Goal: Transaction & Acquisition: Purchase product/service

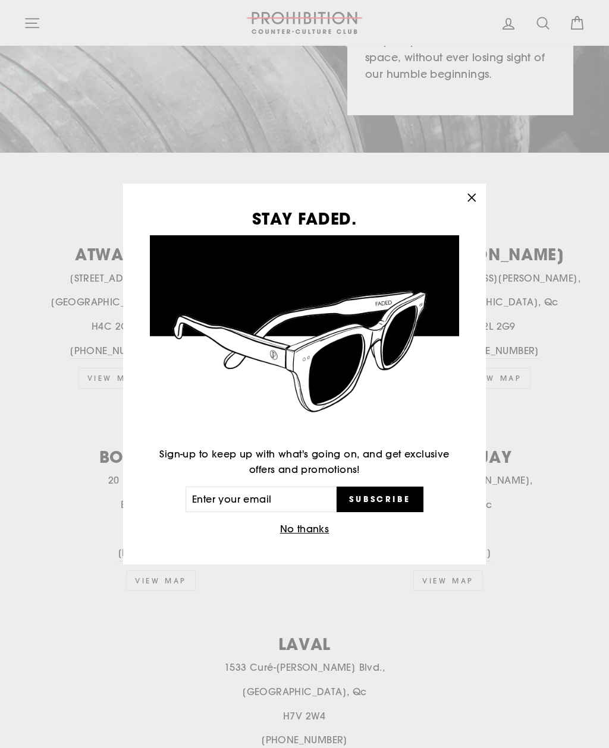
scroll to position [330, 0]
click at [480, 212] on button ""Close (esc)"" at bounding box center [471, 198] width 29 height 29
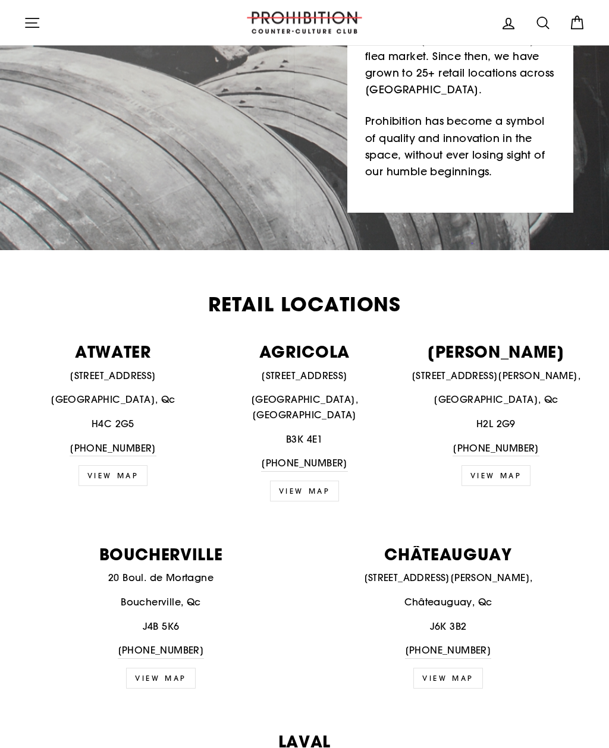
scroll to position [0, 0]
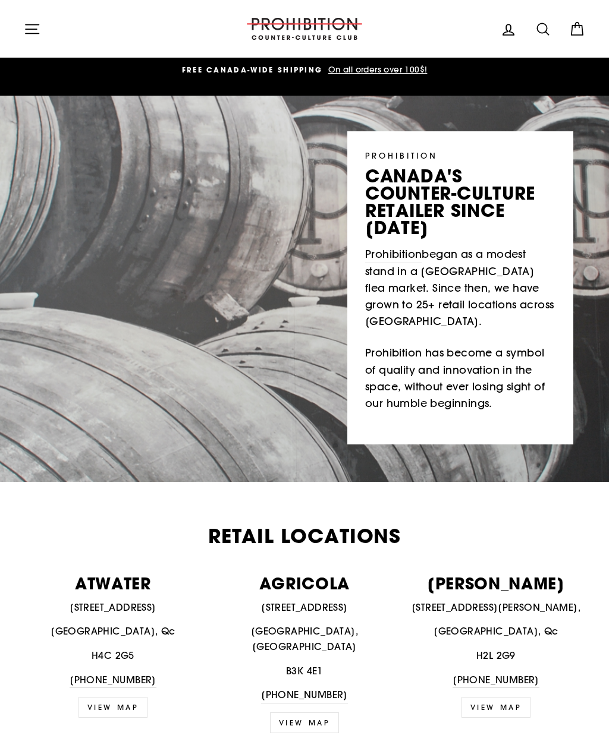
click at [34, 16] on button "Site navigation" at bounding box center [32, 29] width 31 height 26
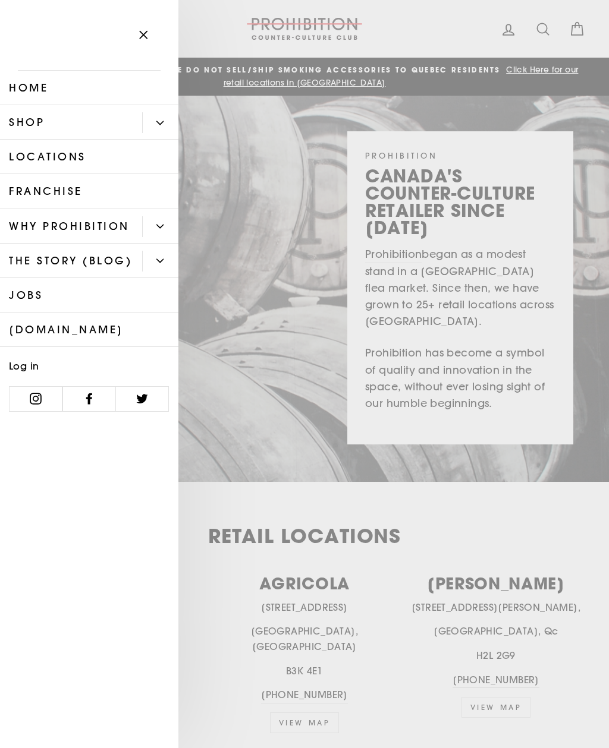
click at [26, 128] on link "Shop" at bounding box center [71, 122] width 142 height 34
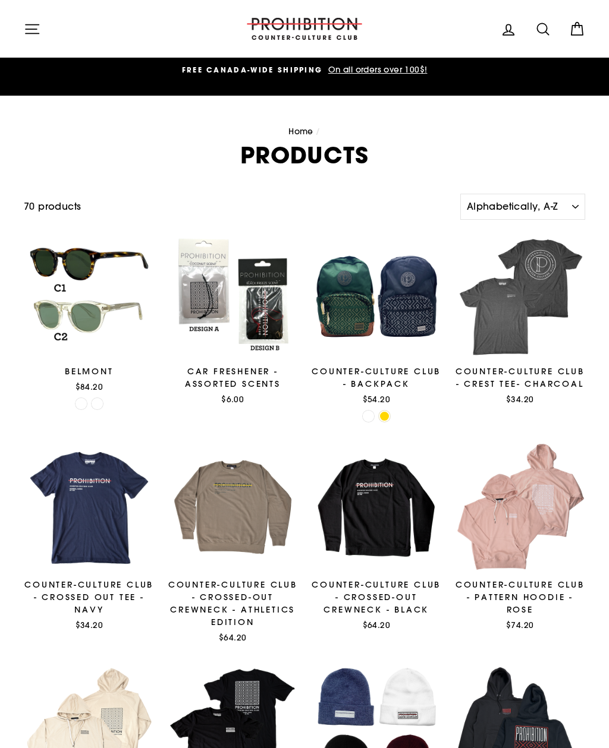
click at [30, 35] on icon "button" at bounding box center [32, 29] width 17 height 17
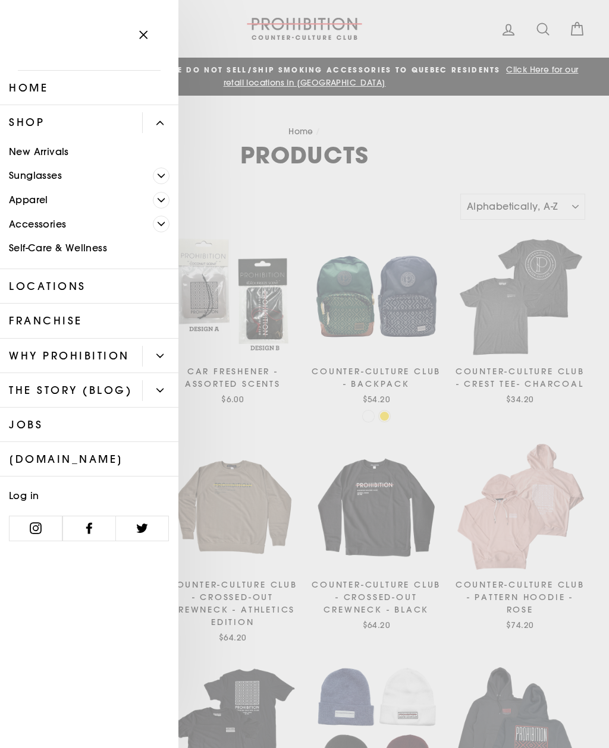
click at [39, 229] on link "Accessories" at bounding box center [76, 224] width 153 height 24
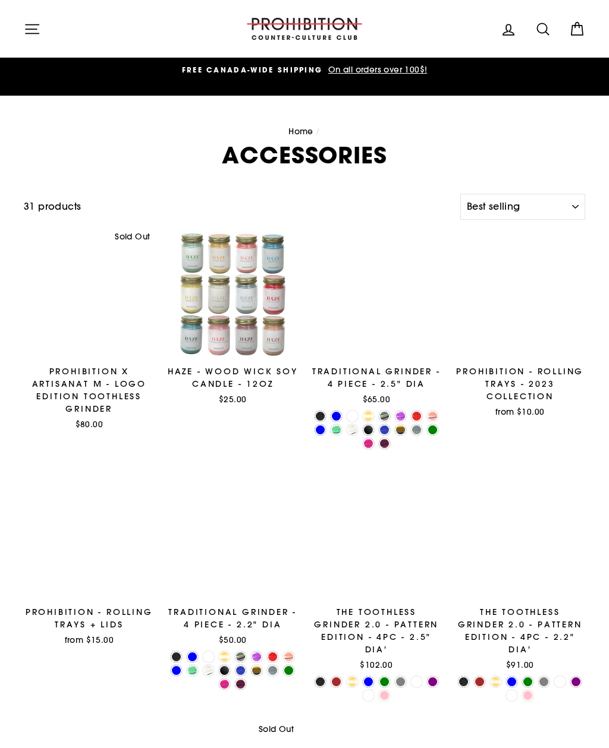
select select "best-selling"
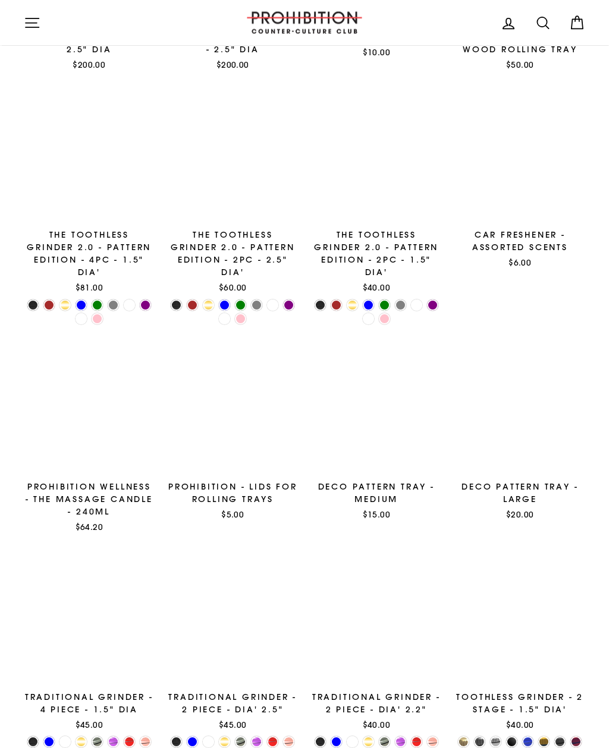
scroll to position [1420, 0]
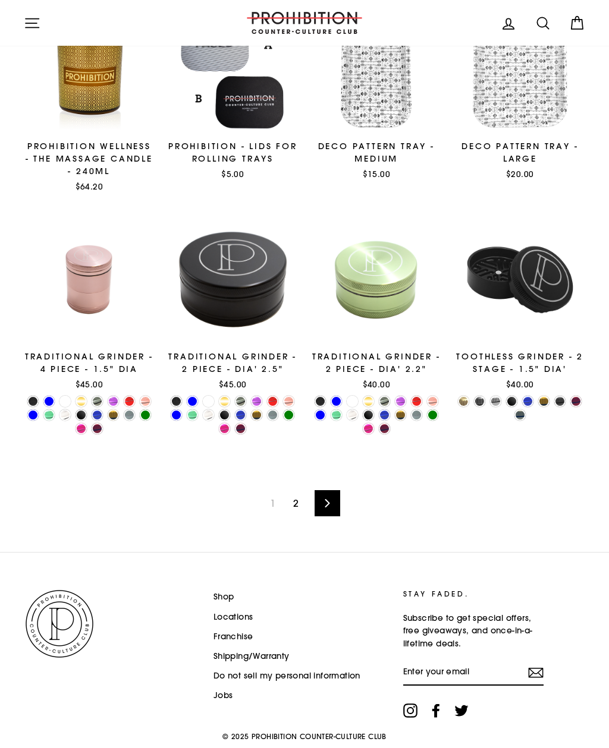
click at [294, 509] on link "2" at bounding box center [296, 503] width 20 height 19
